Goal: Task Accomplishment & Management: Complete application form

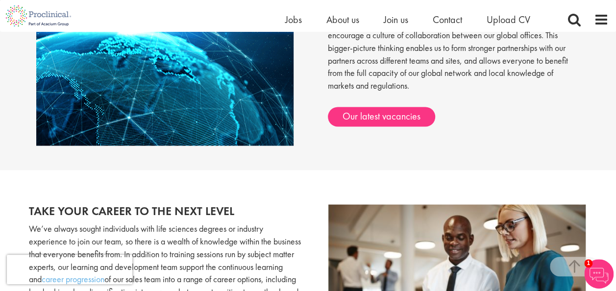
scroll to position [843, 0]
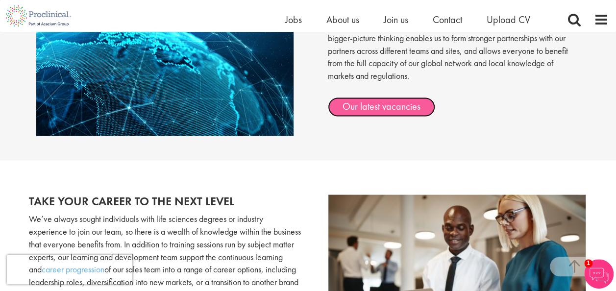
click at [374, 110] on link "Our latest vacancies" at bounding box center [381, 107] width 107 height 20
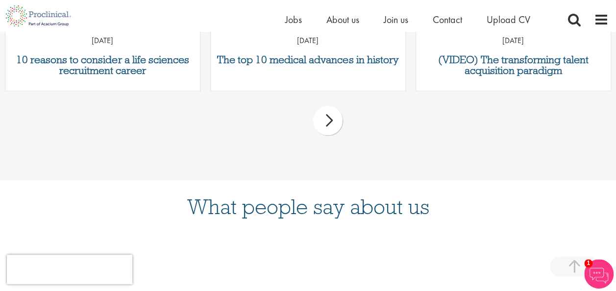
scroll to position [501, 0]
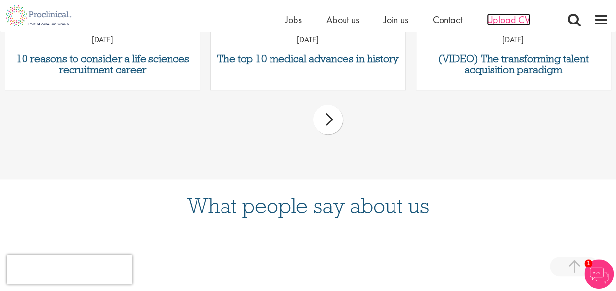
click at [508, 23] on span "Upload CV" at bounding box center [508, 19] width 44 height 13
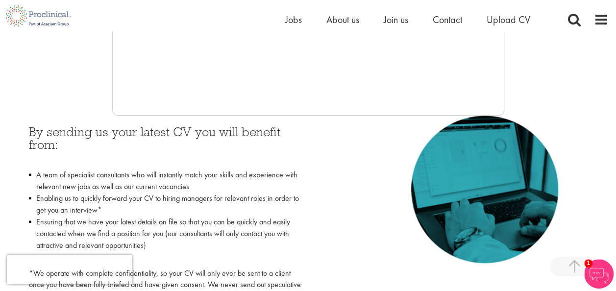
scroll to position [391, 0]
